Goal: Task Accomplishment & Management: Complete application form

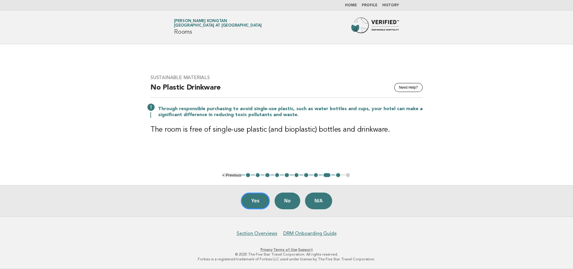
click at [353, 2] on nav "Home Profile History" at bounding box center [286, 5] width 573 height 10
click at [353, 5] on link "Home" at bounding box center [351, 6] width 12 height 4
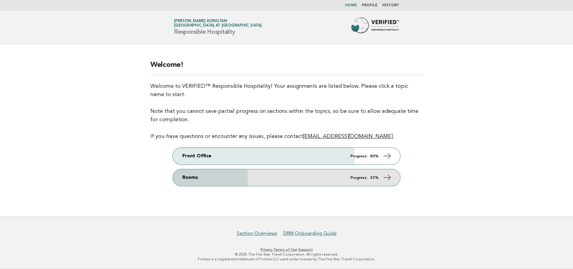
click at [390, 177] on icon at bounding box center [387, 177] width 9 height 9
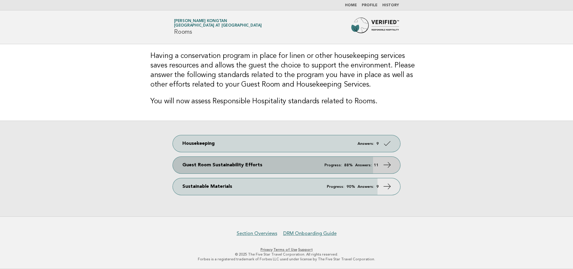
click at [388, 164] on icon at bounding box center [387, 165] width 9 height 9
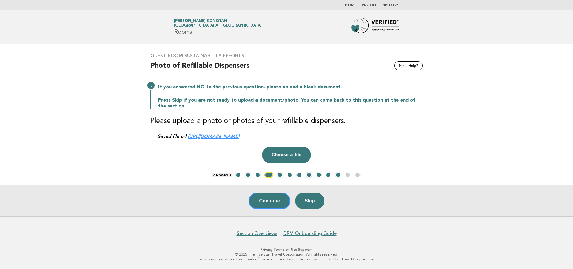
click at [290, 174] on button "6" at bounding box center [290, 175] width 6 height 6
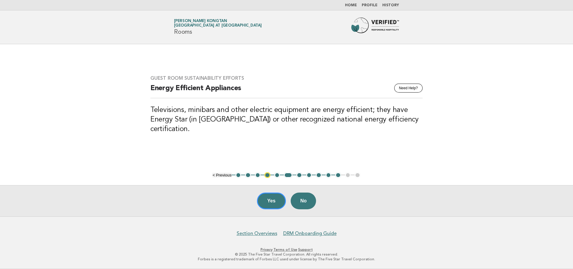
click at [277, 175] on button "5" at bounding box center [277, 175] width 6 height 6
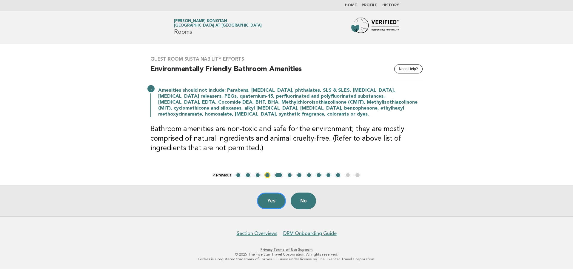
click at [290, 177] on button "6" at bounding box center [290, 175] width 6 height 6
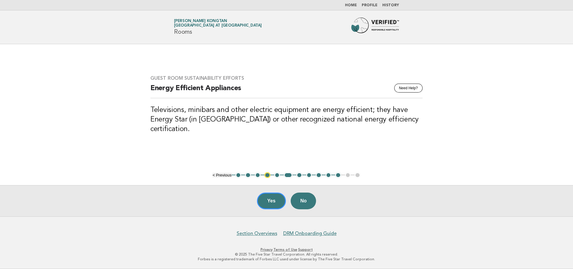
click at [300, 175] on button "7" at bounding box center [299, 175] width 6 height 6
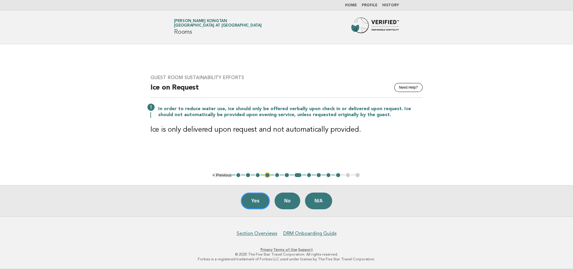
click at [309, 177] on button "8" at bounding box center [309, 175] width 6 height 6
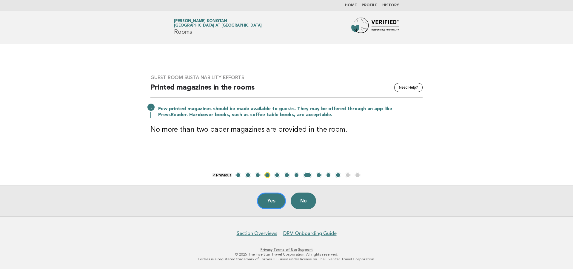
click at [310, 174] on button "8" at bounding box center [307, 175] width 9 height 6
click at [317, 176] on button "9" at bounding box center [319, 175] width 6 height 6
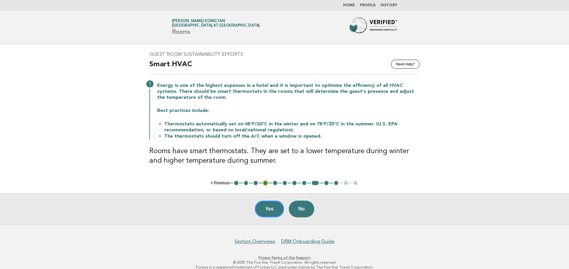
click at [328, 183] on button "10" at bounding box center [326, 183] width 6 height 6
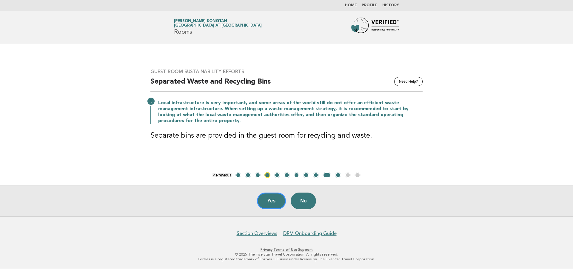
click at [336, 176] on button "11" at bounding box center [338, 175] width 6 height 6
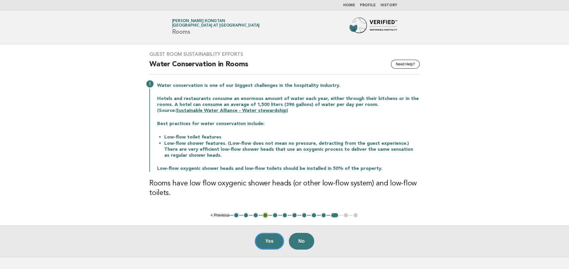
click at [349, 4] on link "Home" at bounding box center [349, 6] width 12 height 4
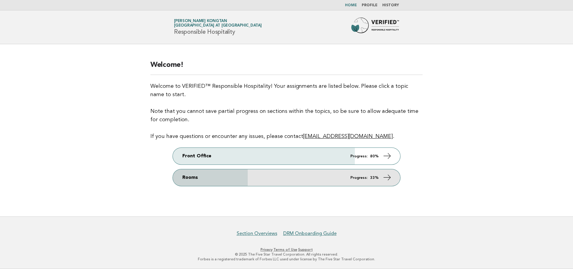
click at [389, 178] on icon at bounding box center [387, 177] width 9 height 9
click at [389, 177] on icon at bounding box center [387, 177] width 9 height 9
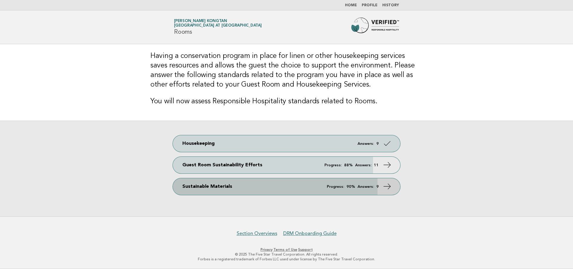
click at [388, 186] on icon at bounding box center [387, 186] width 9 height 9
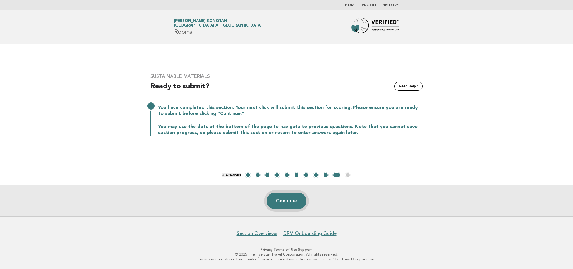
click at [294, 201] on button "Continue" at bounding box center [287, 201] width 40 height 17
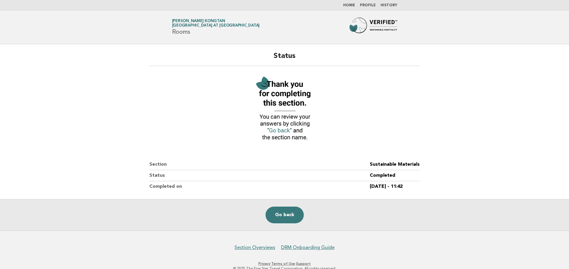
click at [350, 4] on link "Home" at bounding box center [349, 6] width 12 height 4
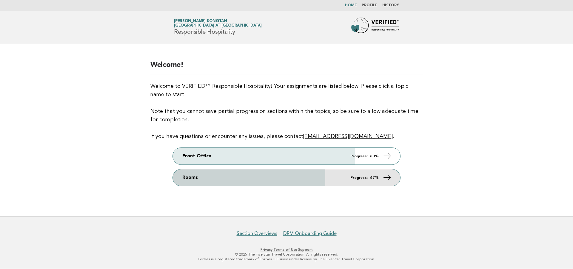
click at [390, 177] on icon at bounding box center [387, 177] width 9 height 9
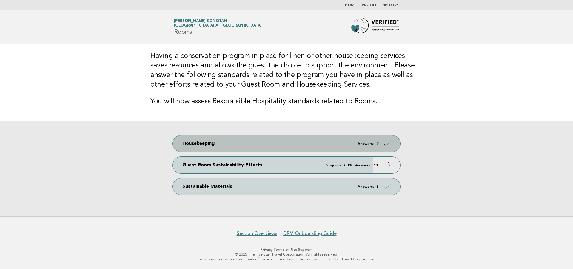
click at [387, 144] on icon at bounding box center [387, 143] width 9 height 9
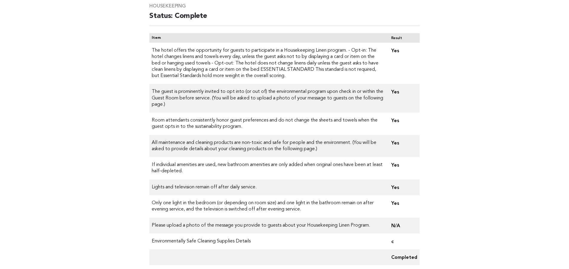
scroll to position [78, 0]
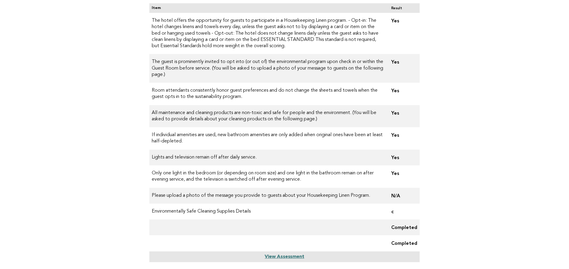
click at [390, 212] on td "c" at bounding box center [402, 212] width 33 height 16
click at [251, 204] on td "Environmentally Safe Cleaning Supplies Details" at bounding box center [267, 212] width 237 height 16
click at [243, 212] on td "Environmentally Safe Cleaning Supplies Details" at bounding box center [267, 212] width 237 height 16
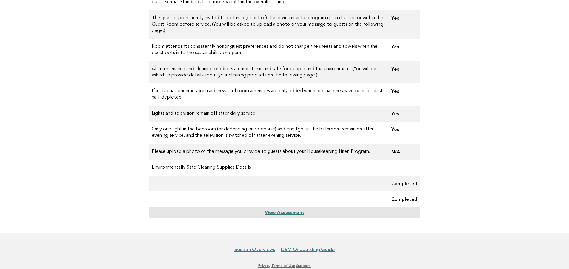
scroll to position [138, 0]
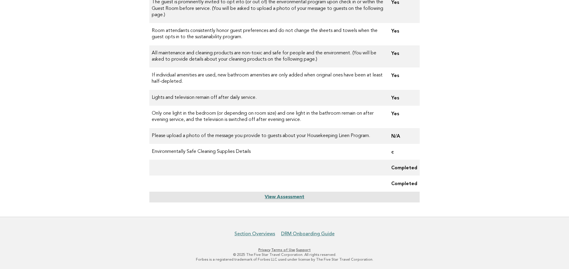
click at [287, 198] on link "View Assessment" at bounding box center [283, 197] width 39 height 5
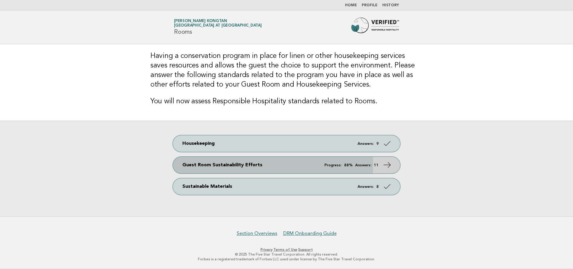
click at [388, 165] on icon at bounding box center [387, 165] width 9 height 9
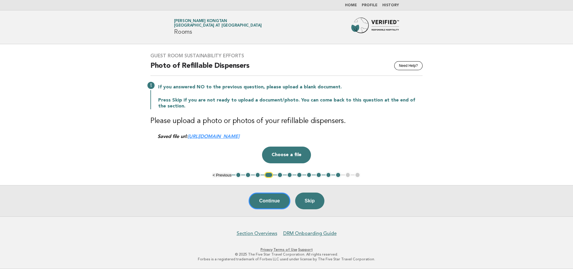
click at [280, 173] on button "5" at bounding box center [280, 175] width 6 height 6
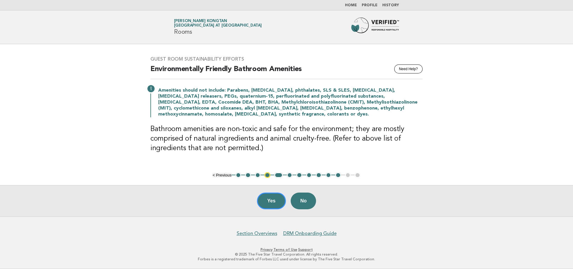
click at [287, 176] on ul "< Previous 1 2 3 4 5 6 7 8 9 10 11 12 13" at bounding box center [287, 175] width 148 height 6
click at [288, 176] on button "6" at bounding box center [290, 175] width 6 height 6
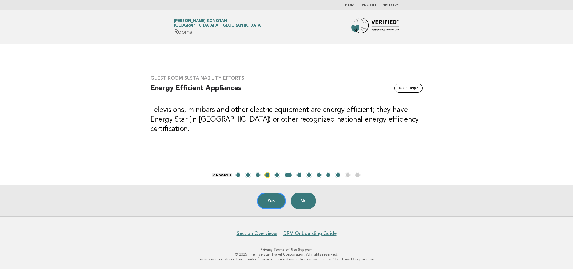
click at [300, 174] on button "7" at bounding box center [299, 175] width 6 height 6
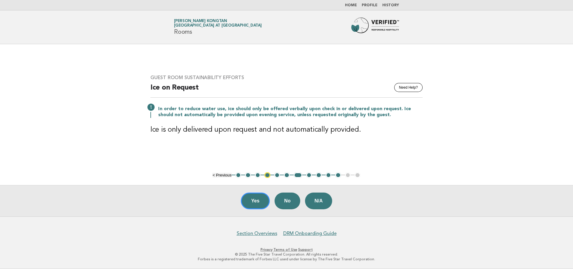
click at [307, 176] on button "8" at bounding box center [309, 175] width 6 height 6
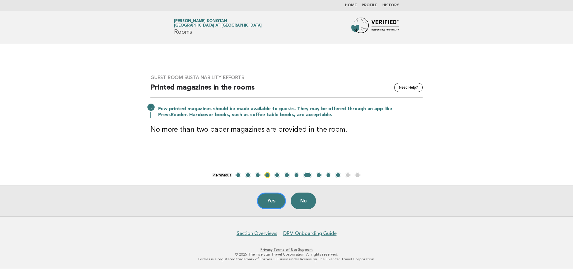
click at [318, 174] on button "9" at bounding box center [319, 175] width 6 height 6
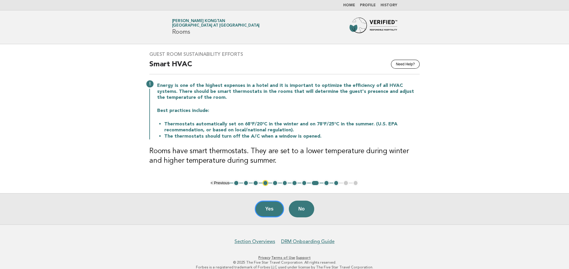
click at [327, 184] on button "10" at bounding box center [326, 183] width 6 height 6
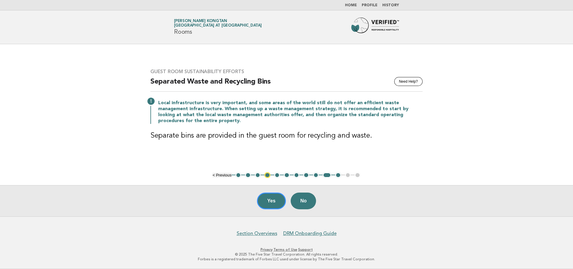
click at [337, 176] on button "11" at bounding box center [338, 175] width 6 height 6
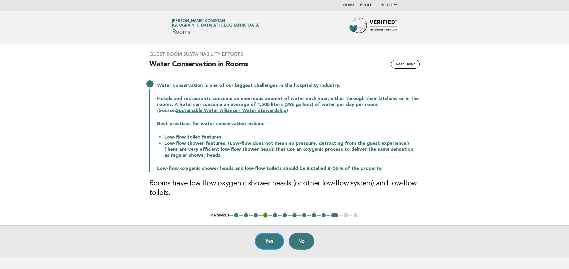
click at [351, 4] on link "Home" at bounding box center [349, 6] width 12 height 4
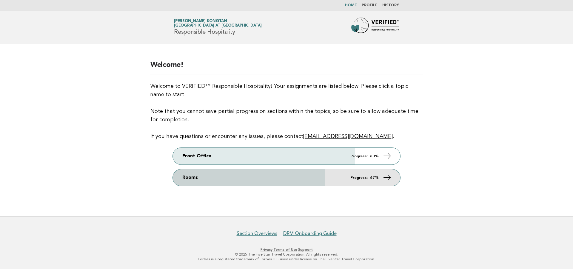
click at [387, 176] on icon at bounding box center [387, 177] width 9 height 9
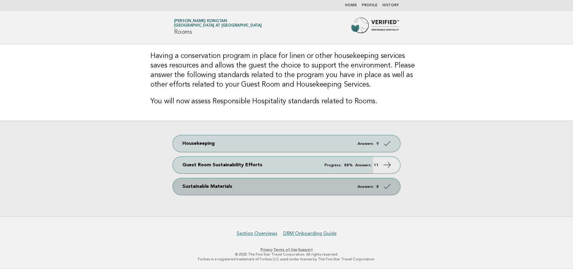
click at [389, 186] on icon at bounding box center [387, 186] width 9 height 9
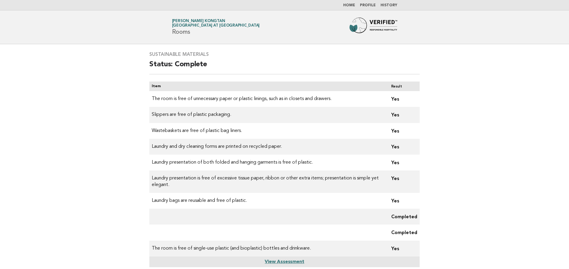
click at [353, 4] on link "Home" at bounding box center [349, 6] width 12 height 4
